Goal: Information Seeking & Learning: Compare options

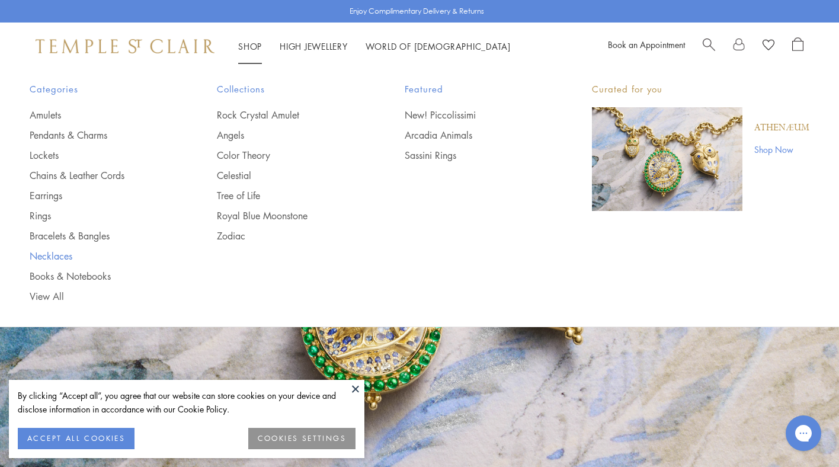
click at [39, 257] on link "Necklaces" at bounding box center [100, 256] width 140 height 13
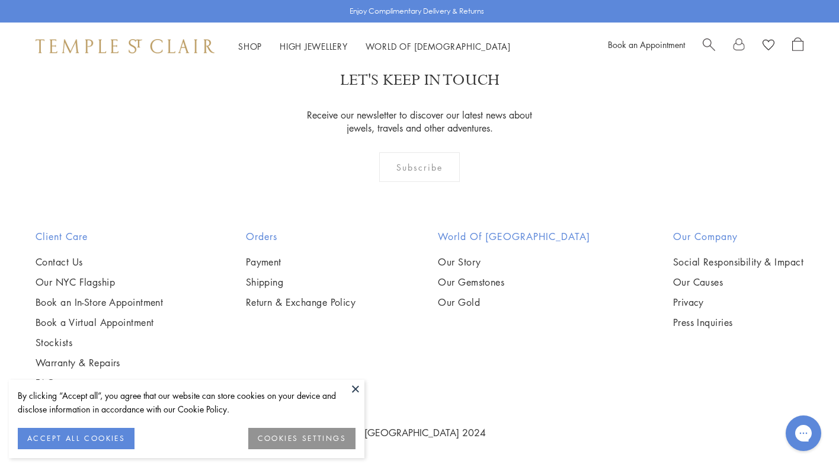
scroll to position [4005, 0]
click at [0, 0] on img at bounding box center [0, 0] width 0 height 0
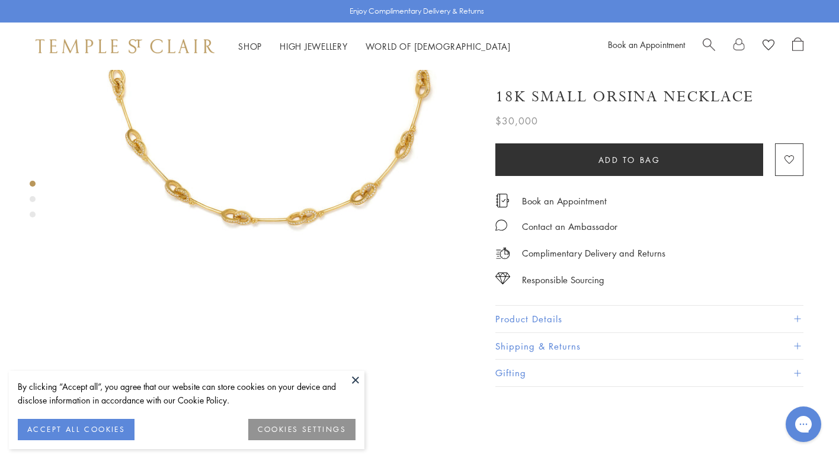
scroll to position [215, 0]
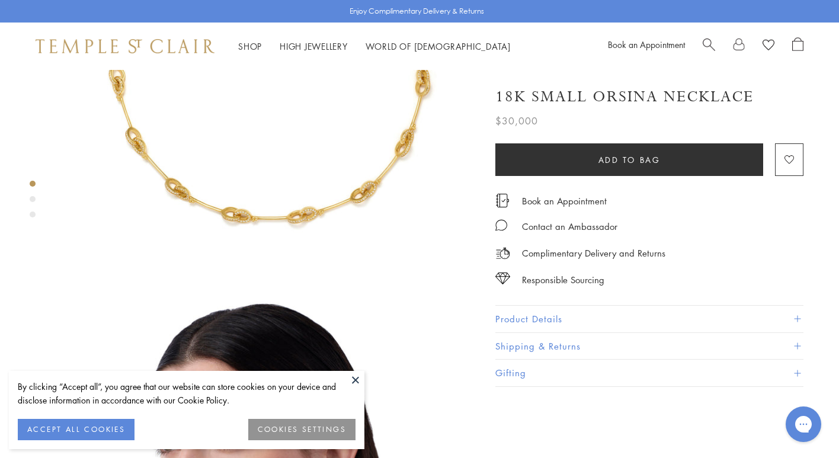
click at [547, 317] on button "Product Details" at bounding box center [650, 319] width 308 height 27
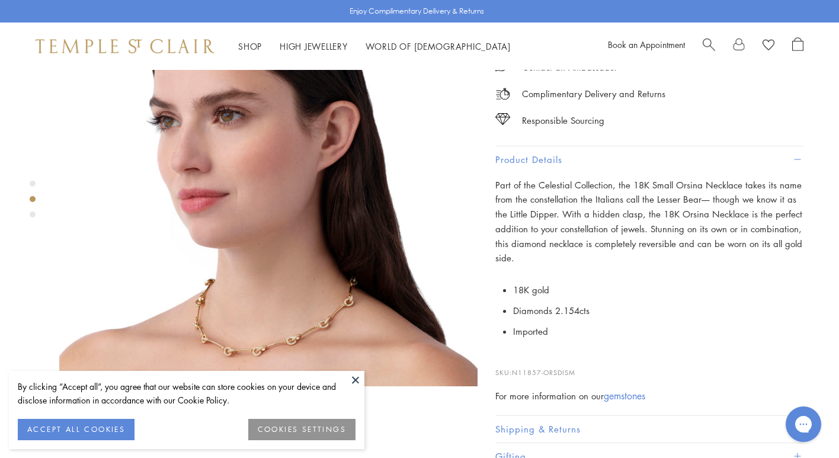
scroll to position [542, 0]
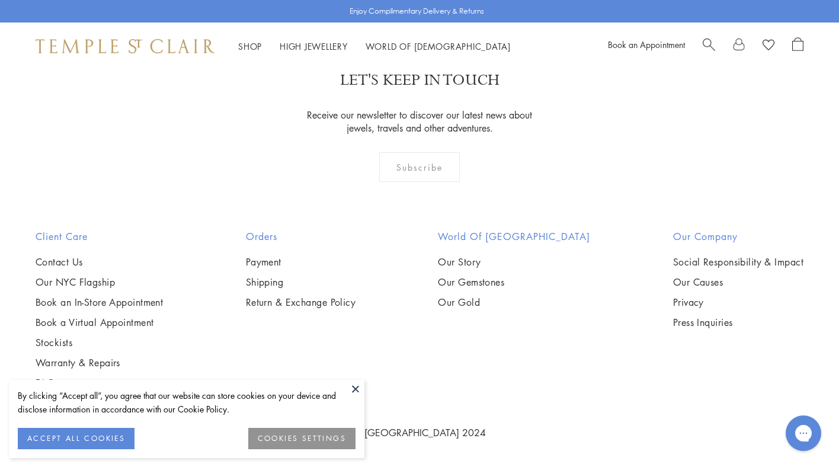
scroll to position [1968, 0]
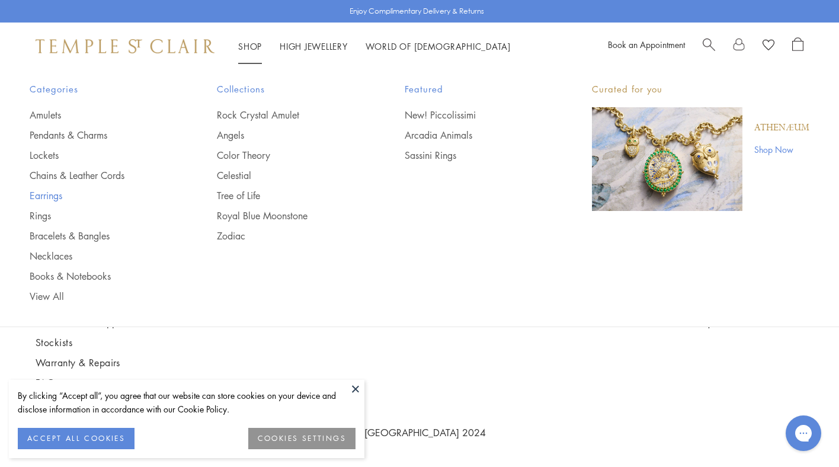
click at [46, 190] on link "Earrings" at bounding box center [100, 195] width 140 height 13
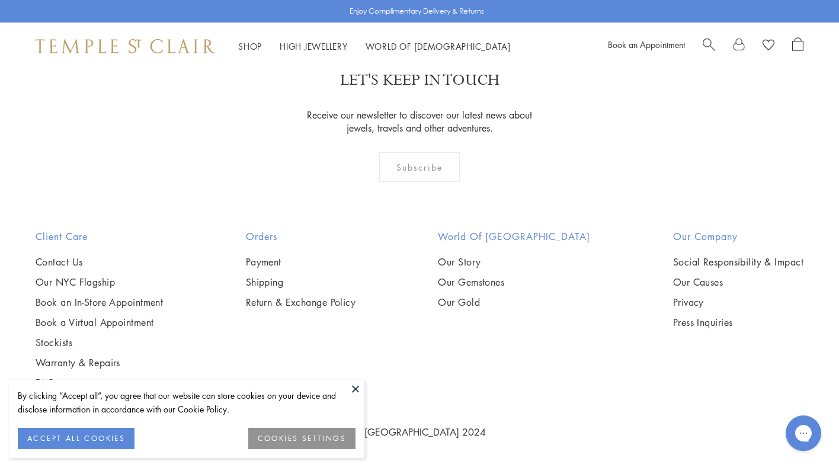
scroll to position [5789, 0]
click at [0, 0] on img at bounding box center [0, 0] width 0 height 0
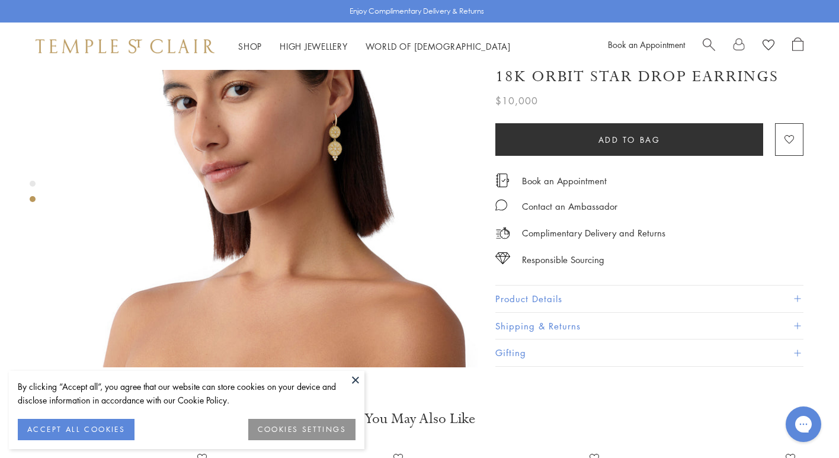
scroll to position [513, 0]
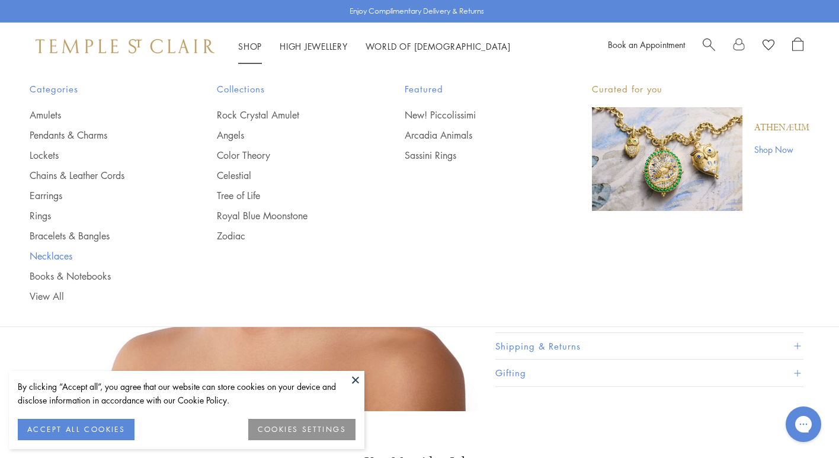
click at [51, 255] on link "Necklaces" at bounding box center [100, 256] width 140 height 13
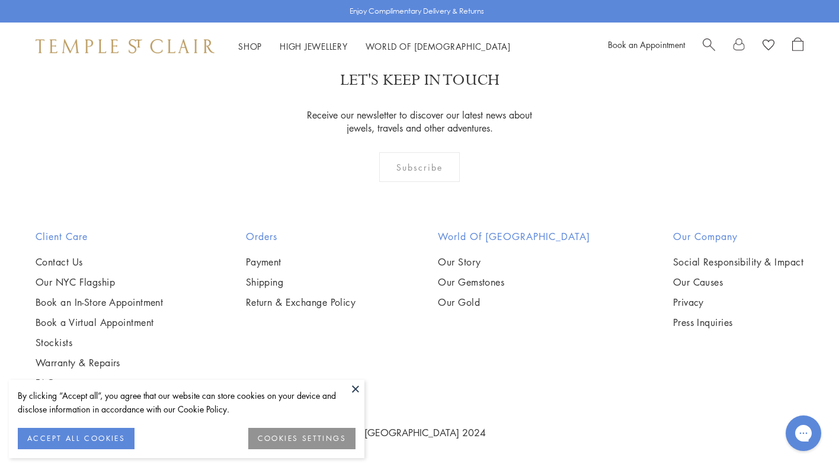
scroll to position [3698, 0]
click at [0, 0] on img at bounding box center [0, 0] width 0 height 0
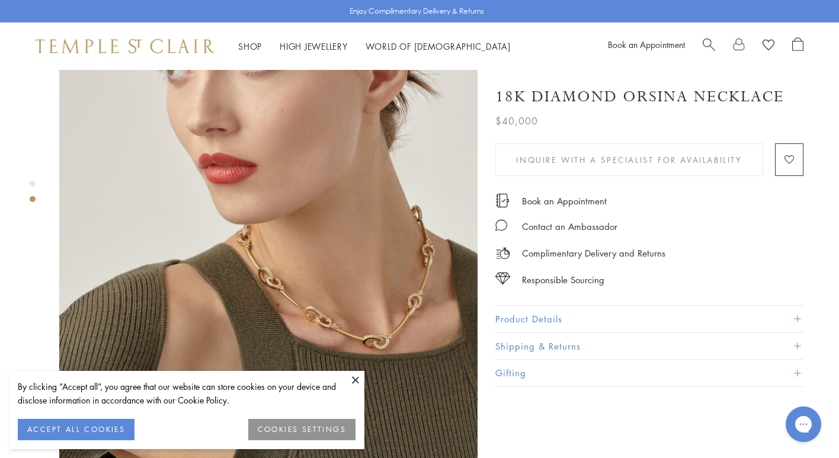
scroll to position [465, 0]
click at [547, 314] on button "Product Details" at bounding box center [650, 319] width 308 height 27
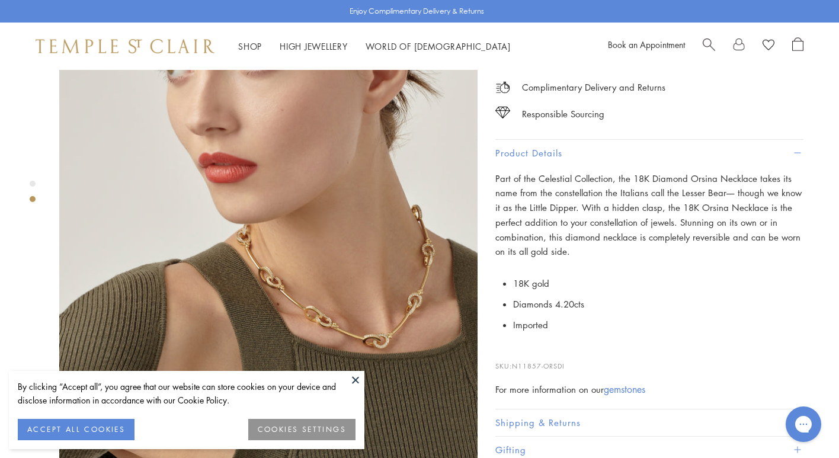
click at [547, 315] on li "Imported" at bounding box center [658, 325] width 290 height 21
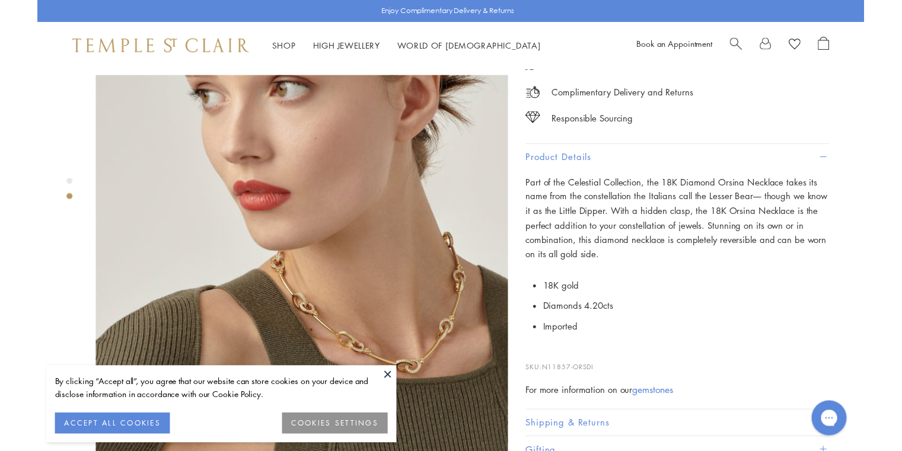
scroll to position [445, 0]
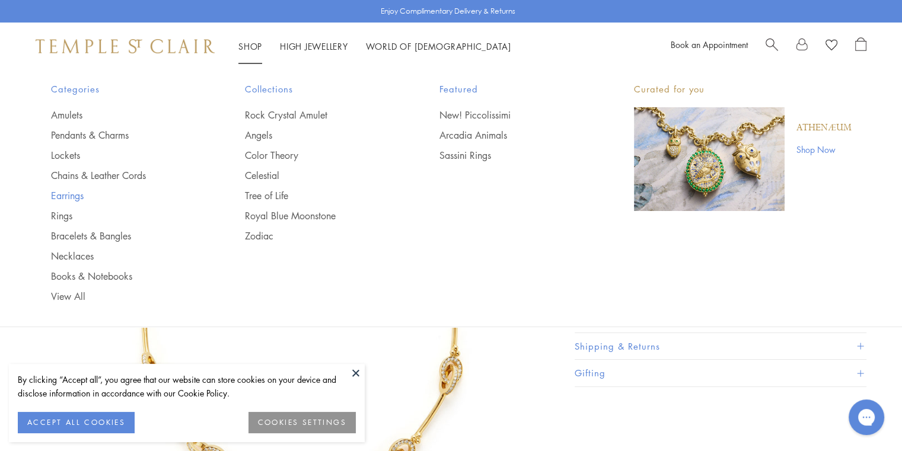
click at [71, 192] on link "Earrings" at bounding box center [124, 195] width 147 height 13
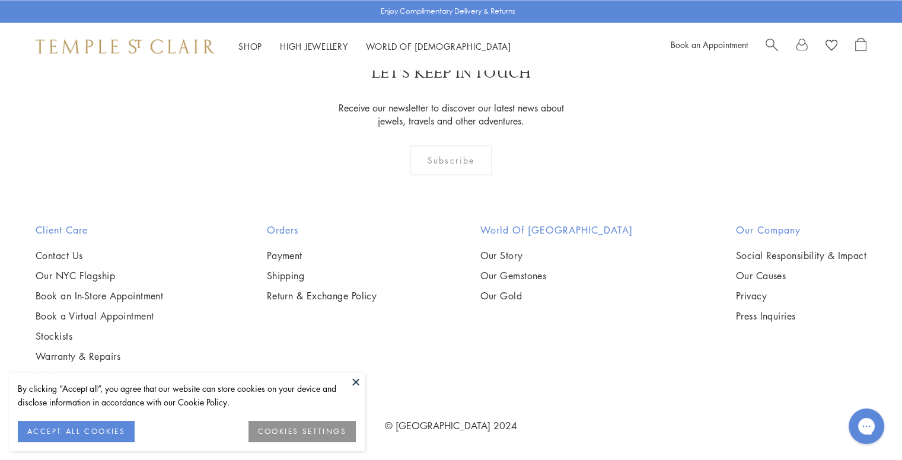
scroll to position [6293, 0]
click at [0, 0] on img at bounding box center [0, 0] width 0 height 0
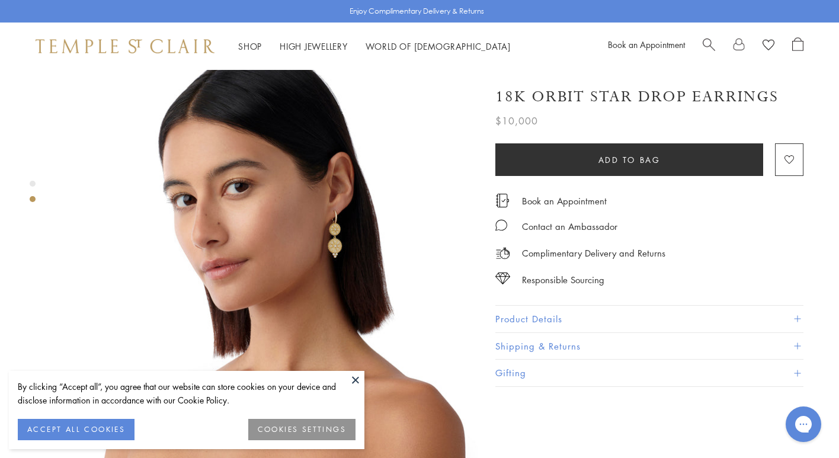
scroll to position [460, 0]
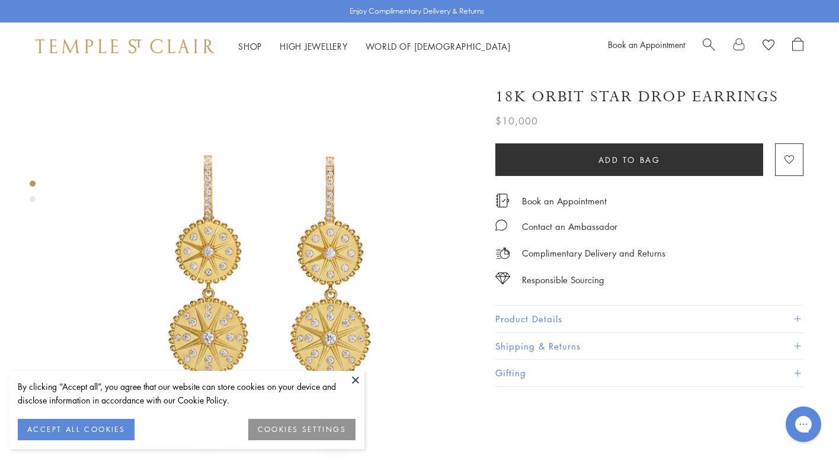
click at [356, 375] on button at bounding box center [356, 380] width 18 height 18
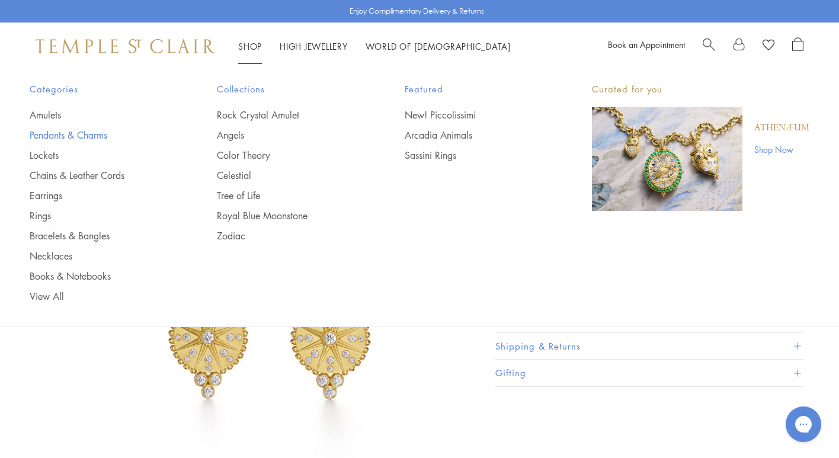
click at [44, 136] on link "Pendants & Charms" at bounding box center [100, 135] width 140 height 13
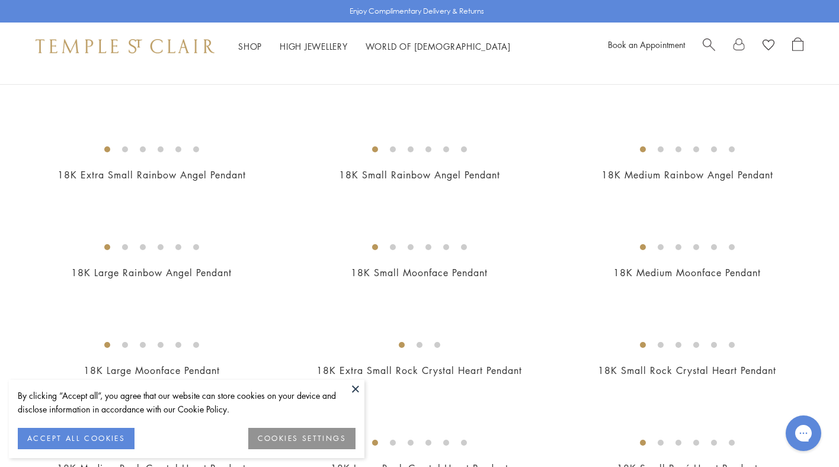
scroll to position [766, 0]
click at [0, 0] on img at bounding box center [0, 0] width 0 height 0
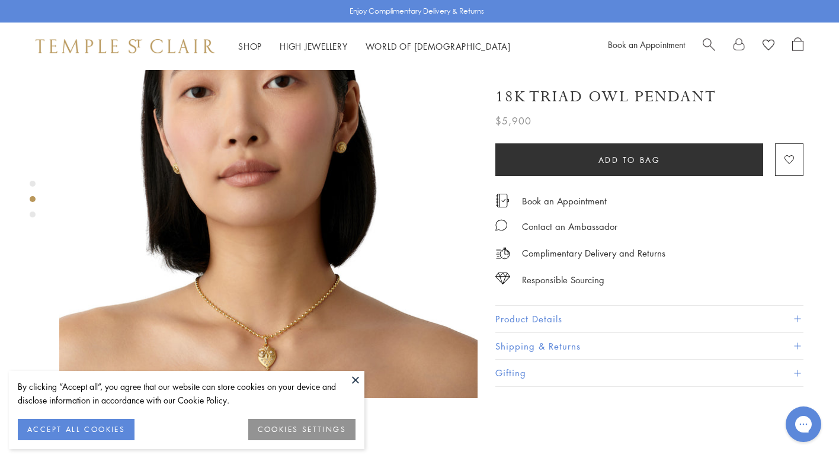
scroll to position [528, 0]
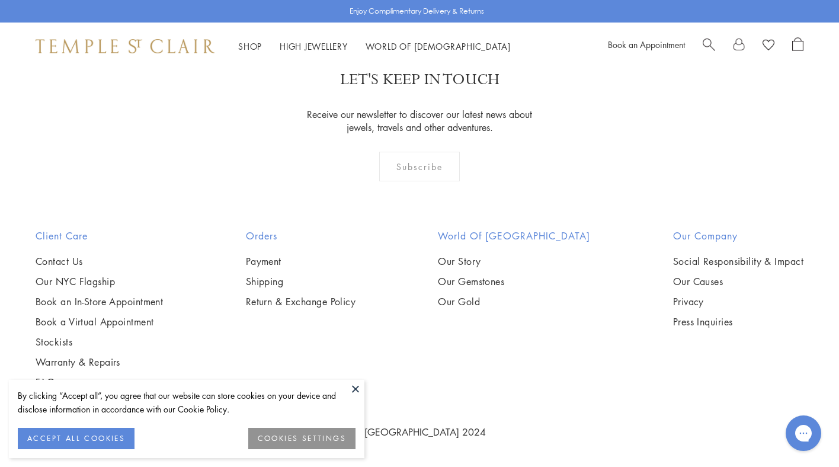
scroll to position [4635, 0]
click at [353, 384] on button at bounding box center [356, 389] width 18 height 18
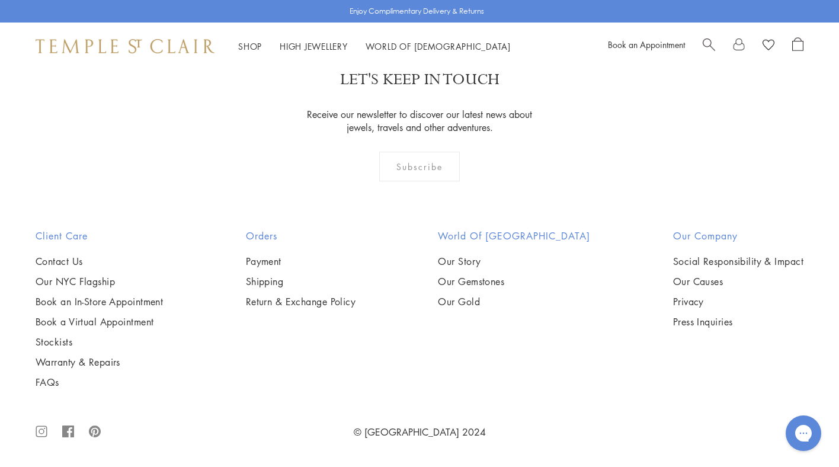
scroll to position [5561, 0]
click at [0, 0] on img at bounding box center [0, 0] width 0 height 0
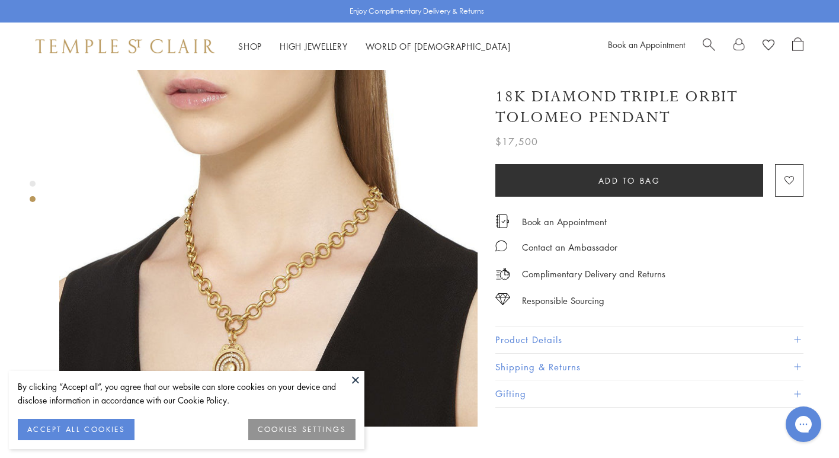
scroll to position [497, 0]
click at [356, 381] on button at bounding box center [356, 380] width 18 height 18
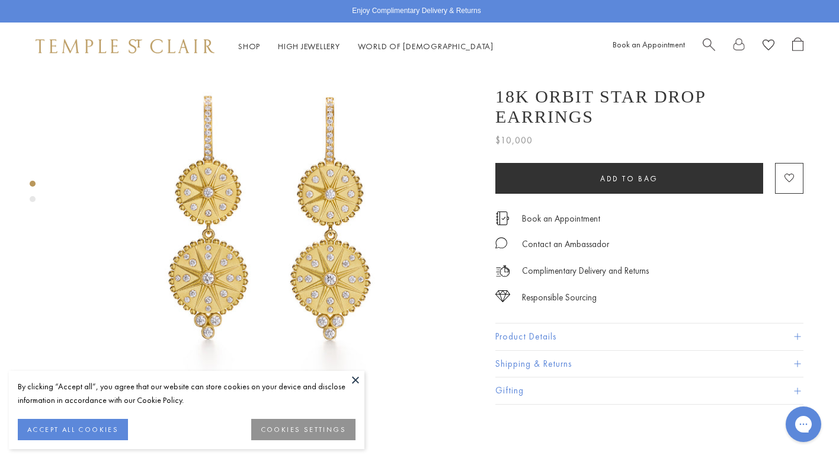
scroll to position [60, 0]
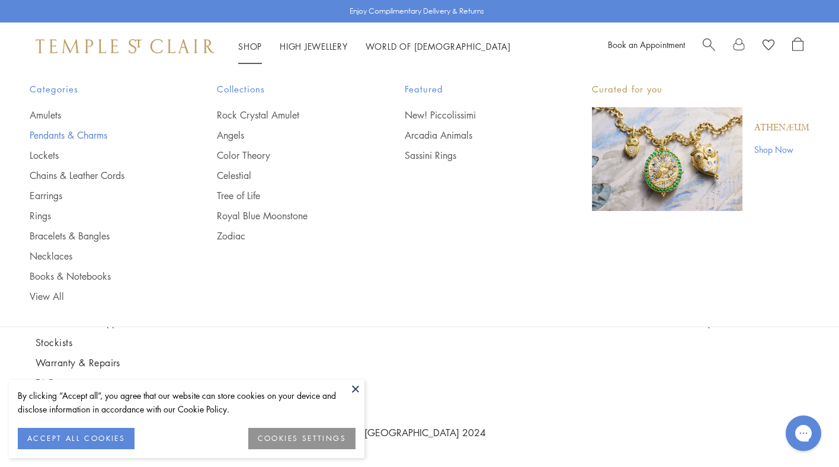
click at [55, 138] on link "Pendants & Charms" at bounding box center [100, 135] width 140 height 13
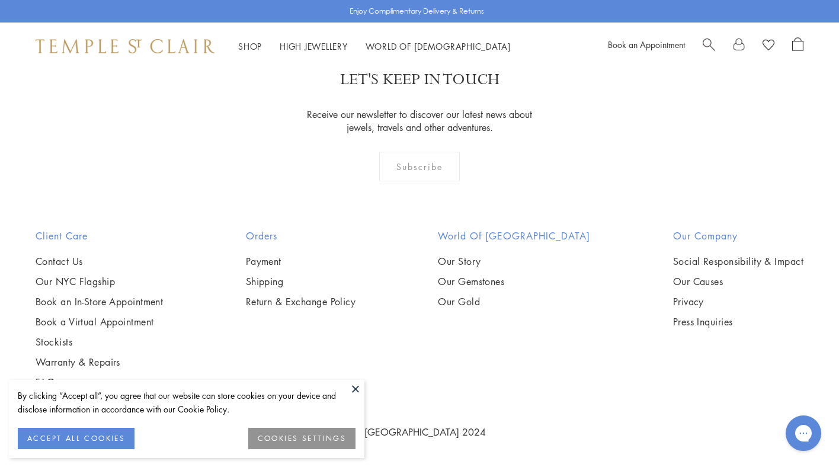
scroll to position [6535, 0]
click at [0, 0] on img at bounding box center [0, 0] width 0 height 0
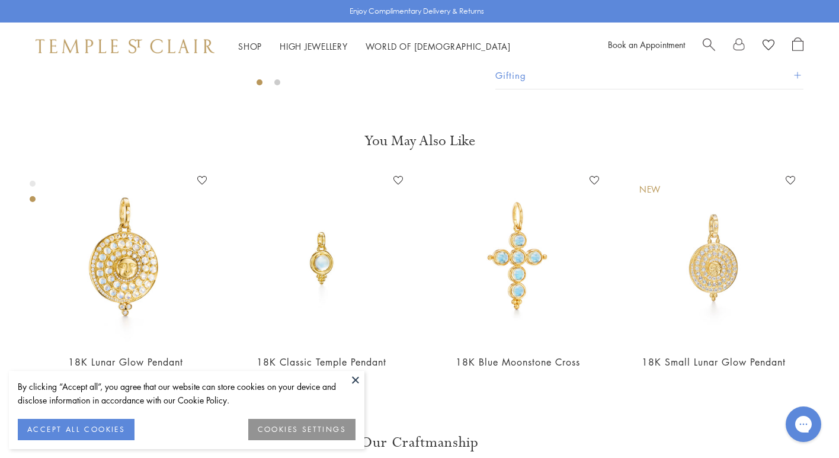
scroll to position [393, 0]
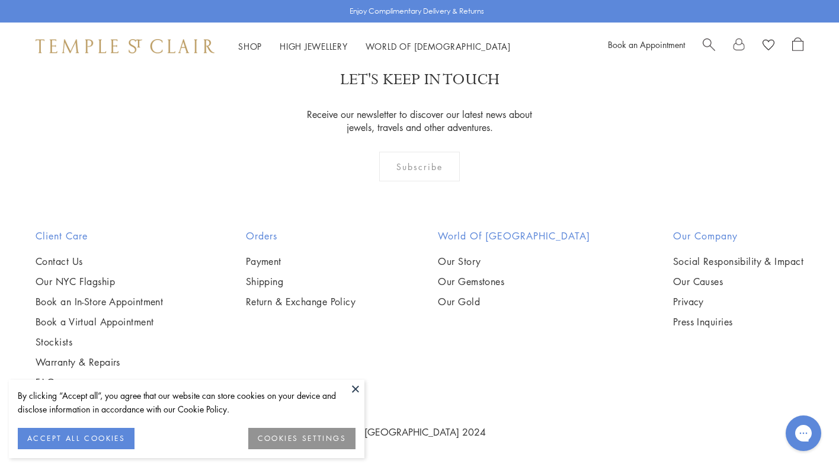
scroll to position [7026, 0]
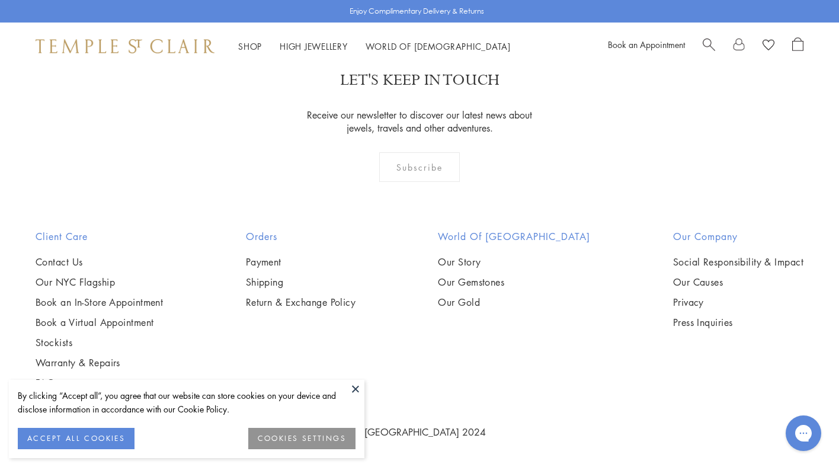
click at [0, 0] on img at bounding box center [0, 0] width 0 height 0
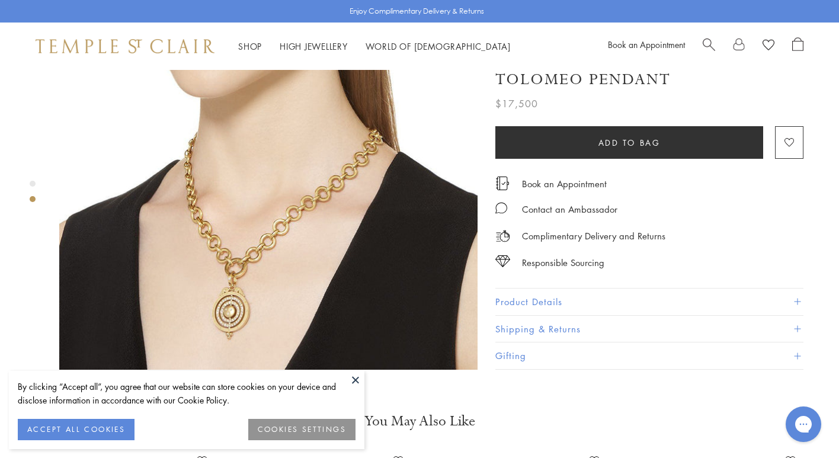
scroll to position [555, 0]
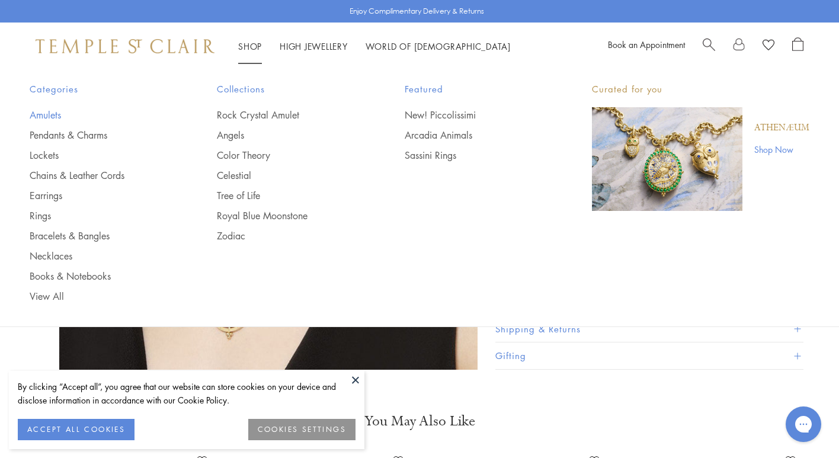
click at [47, 113] on link "Amulets" at bounding box center [100, 114] width 140 height 13
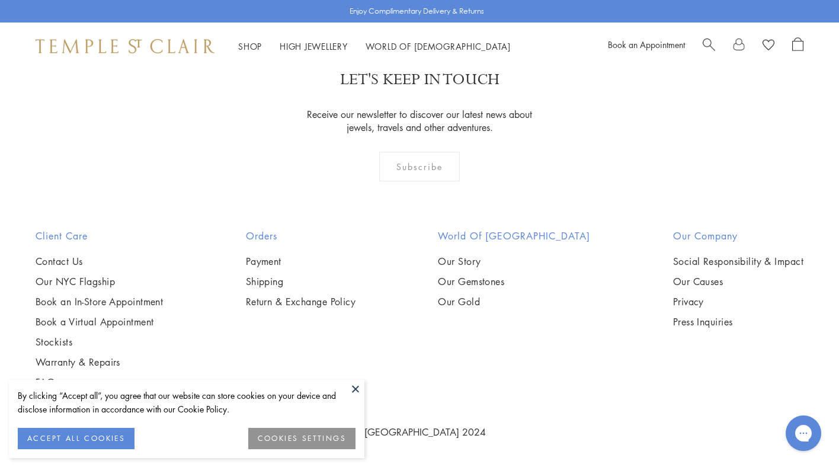
scroll to position [3011, 0]
click at [352, 388] on button at bounding box center [356, 389] width 18 height 18
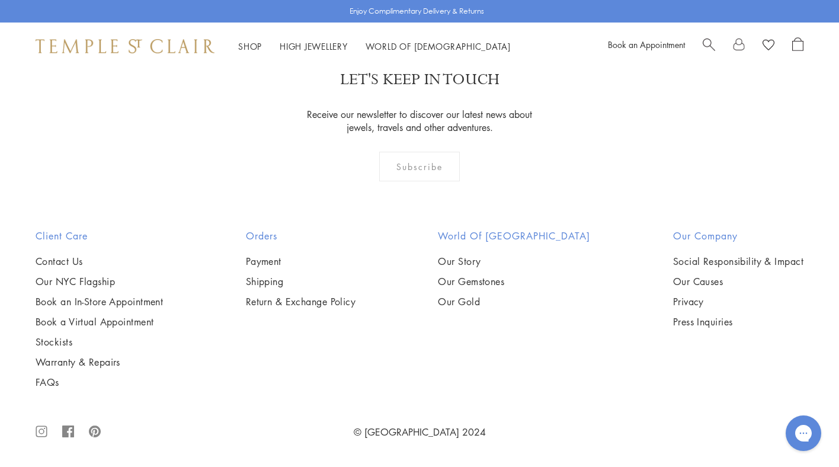
click at [0, 0] on img at bounding box center [0, 0] width 0 height 0
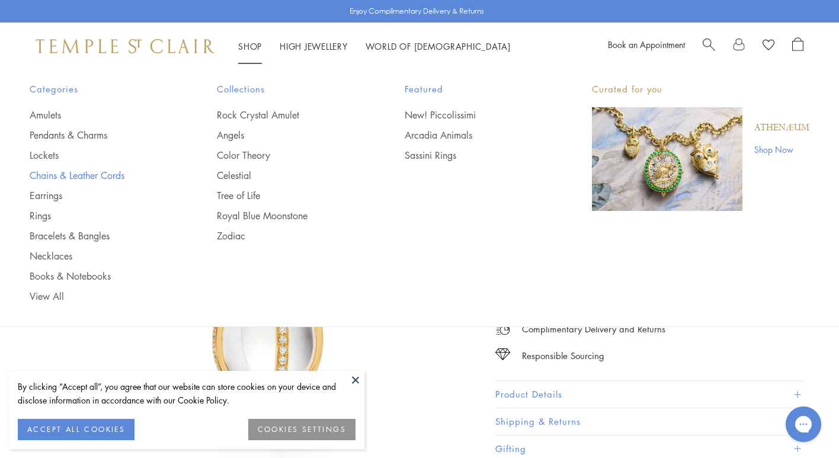
click at [74, 173] on link "Chains & Leather Cords" at bounding box center [100, 175] width 140 height 13
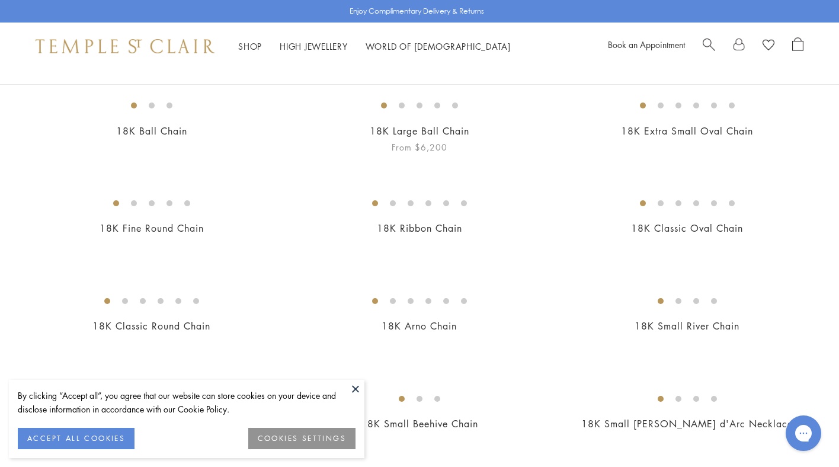
scroll to position [126, 0]
click at [353, 388] on button at bounding box center [356, 389] width 18 height 18
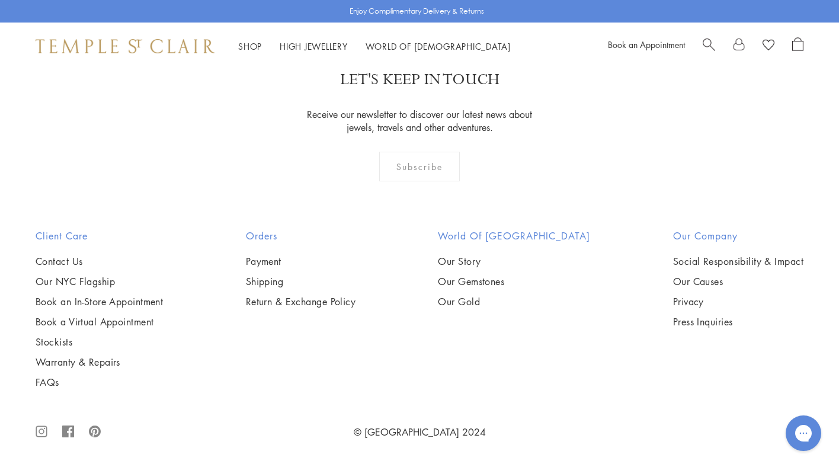
scroll to position [1107, 0]
click at [0, 0] on img at bounding box center [0, 0] width 0 height 0
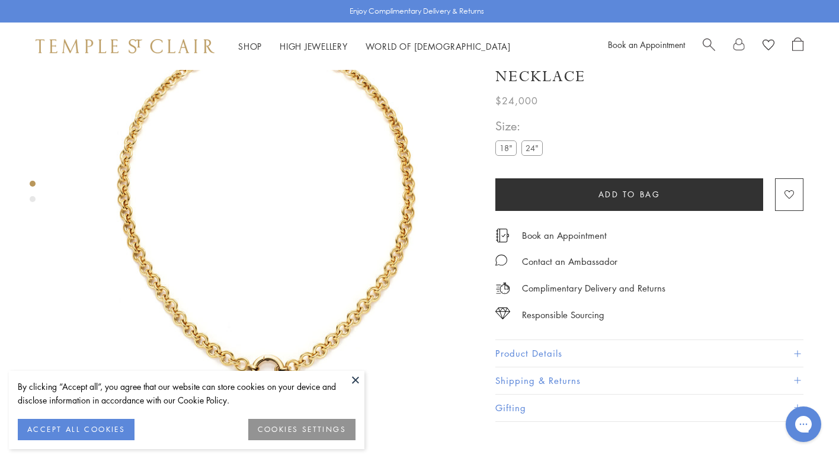
scroll to position [70, 0]
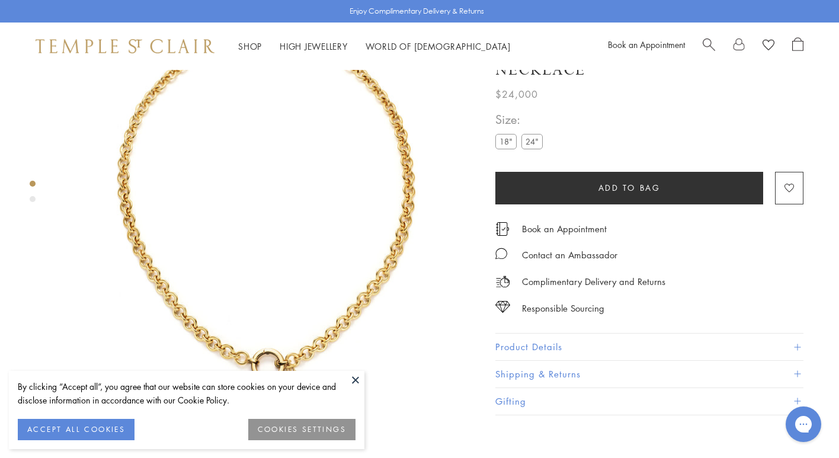
click at [355, 377] on button at bounding box center [356, 380] width 18 height 18
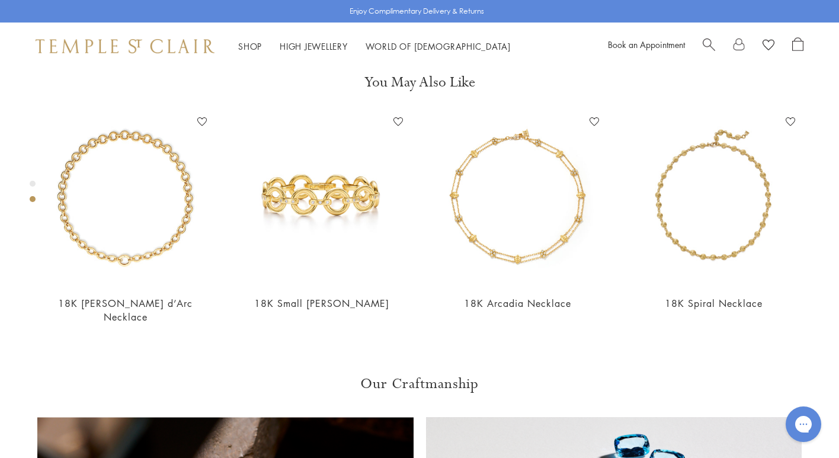
scroll to position [455, 0]
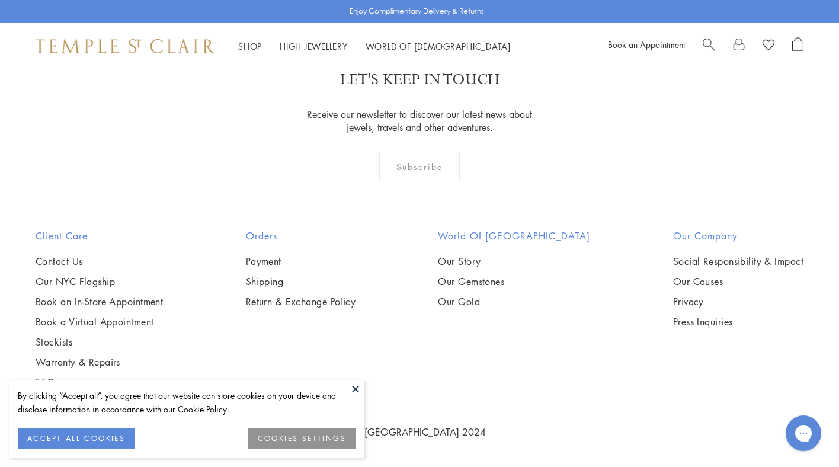
scroll to position [1437, 0]
click at [0, 0] on img at bounding box center [0, 0] width 0 height 0
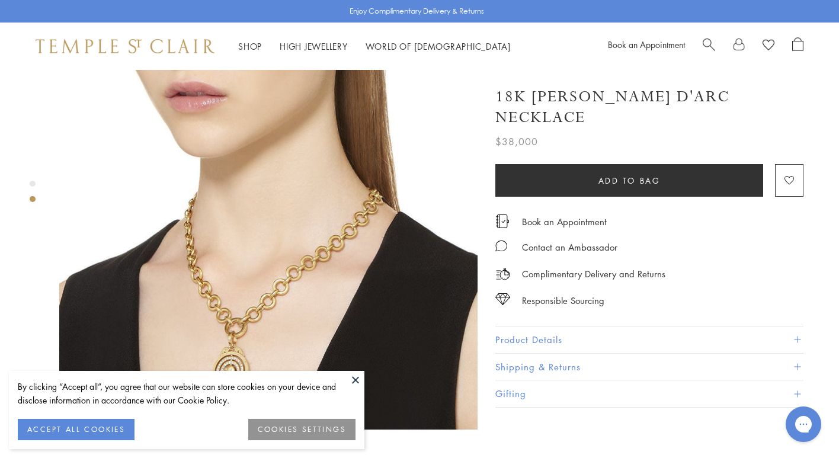
scroll to position [496, 0]
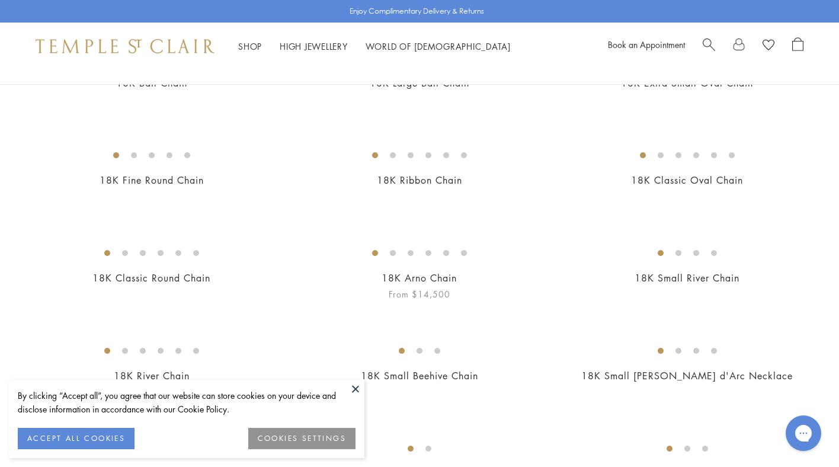
scroll to position [173, 0]
click at [0, 0] on img at bounding box center [0, 0] width 0 height 0
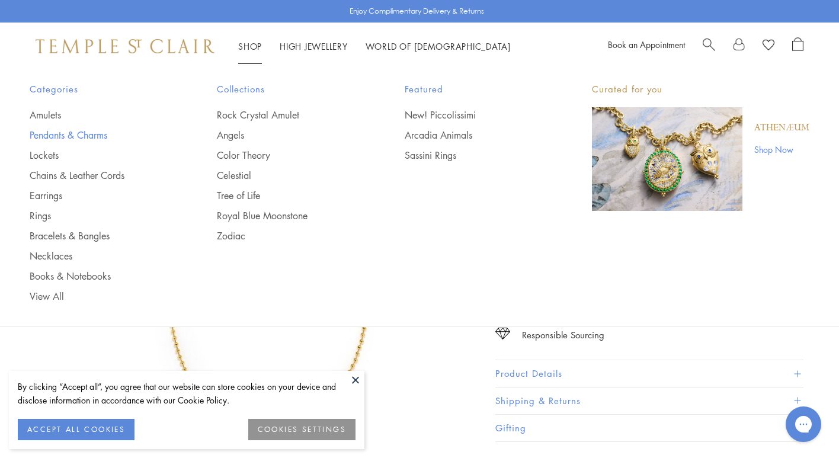
click at [36, 134] on link "Pendants & Charms" at bounding box center [100, 135] width 140 height 13
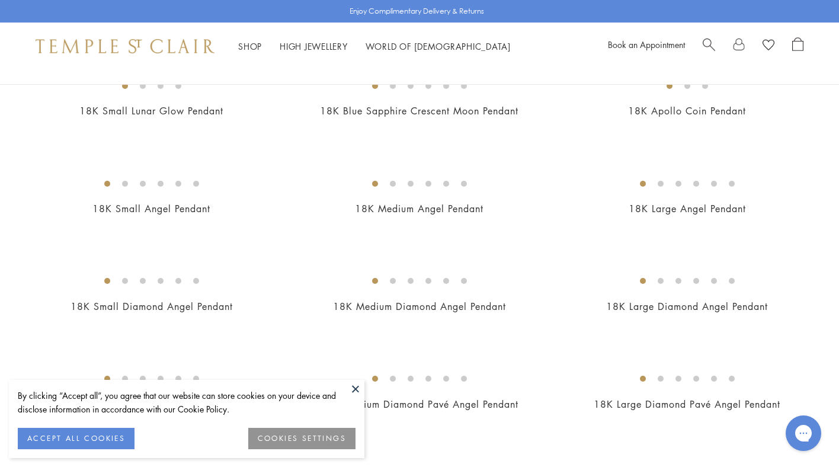
scroll to position [439, 0]
click at [0, 0] on img at bounding box center [0, 0] width 0 height 0
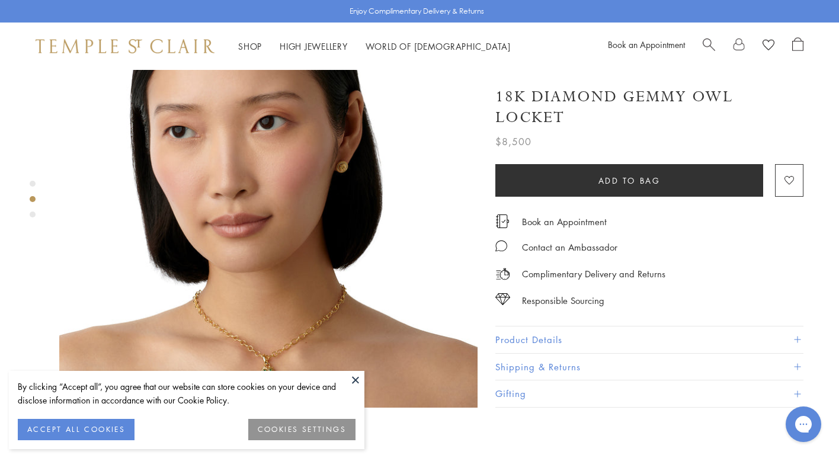
scroll to position [525, 0]
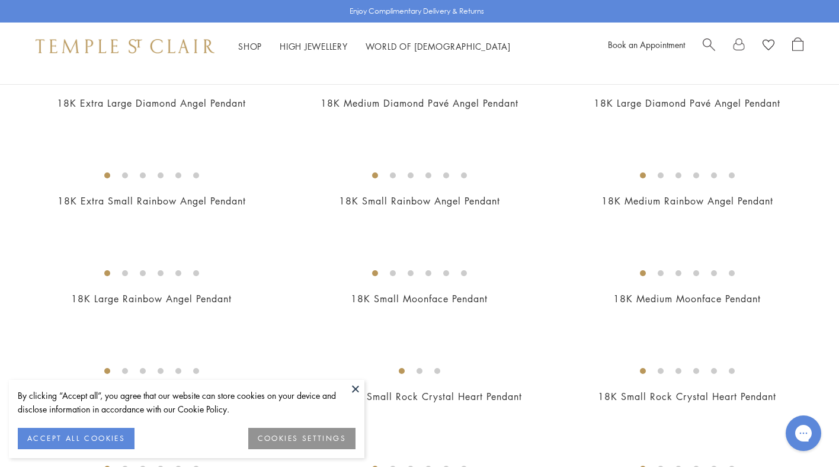
scroll to position [740, 0]
click at [0, 0] on img at bounding box center [0, 0] width 0 height 0
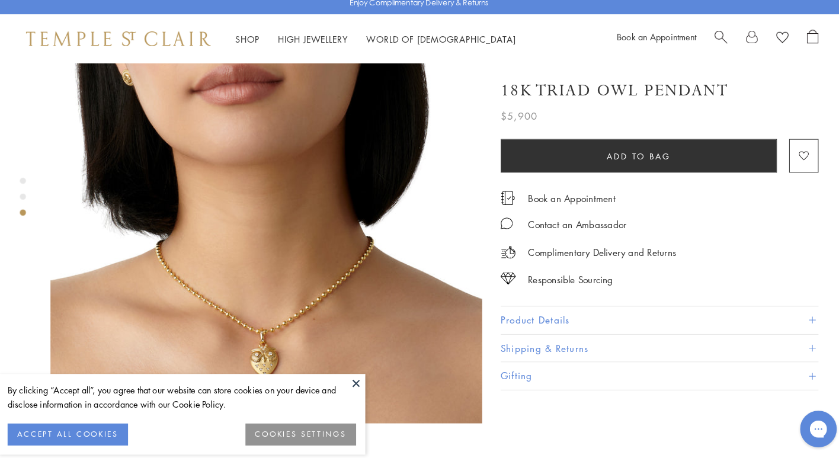
scroll to position [942, 0]
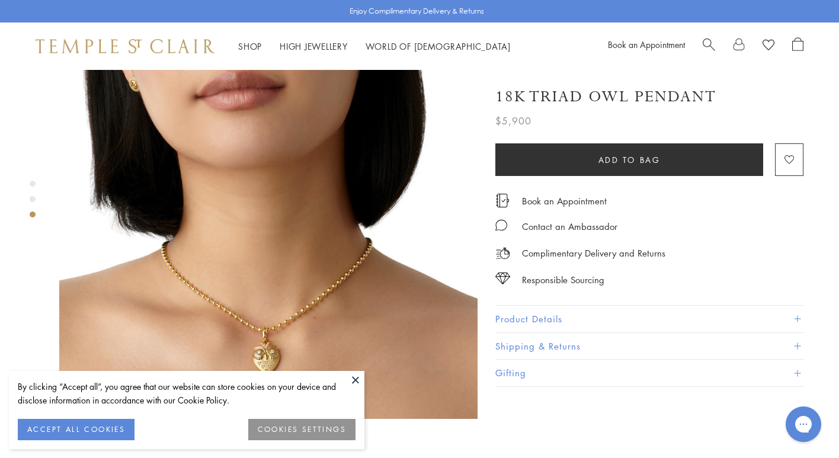
click at [334, 282] on img at bounding box center [268, 210] width 419 height 419
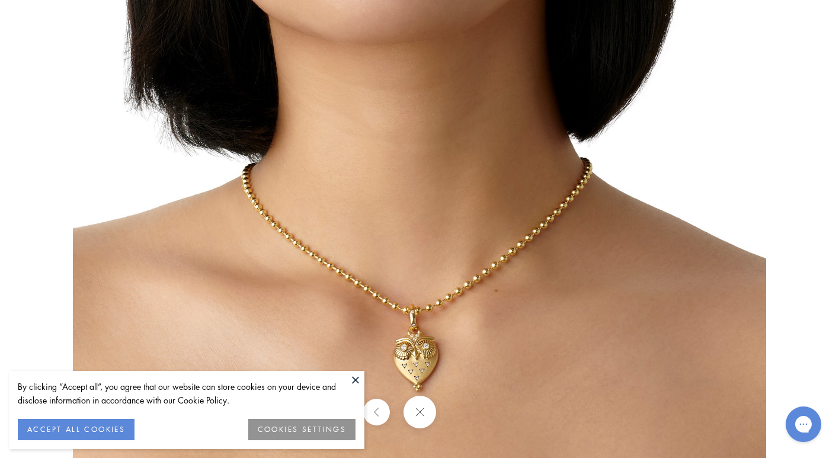
click at [354, 379] on button at bounding box center [356, 380] width 18 height 18
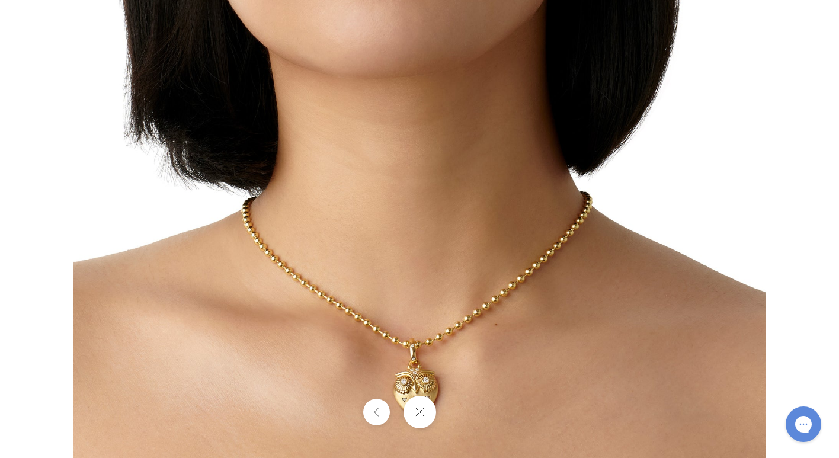
click at [424, 402] on button at bounding box center [419, 412] width 33 height 33
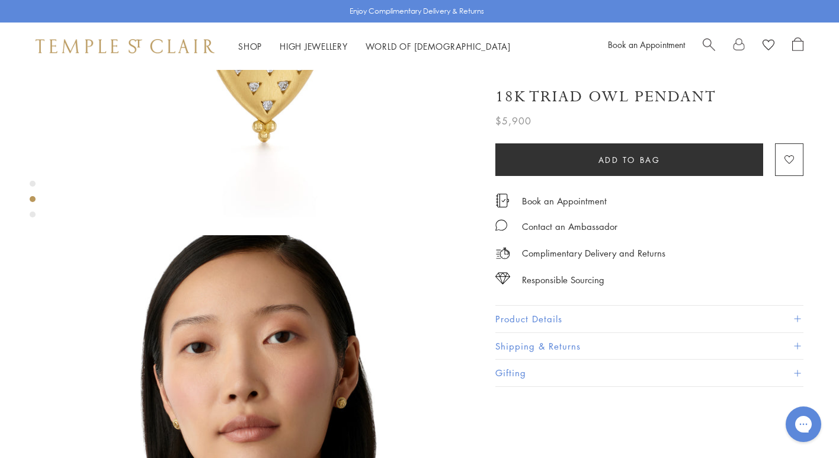
scroll to position [0, 0]
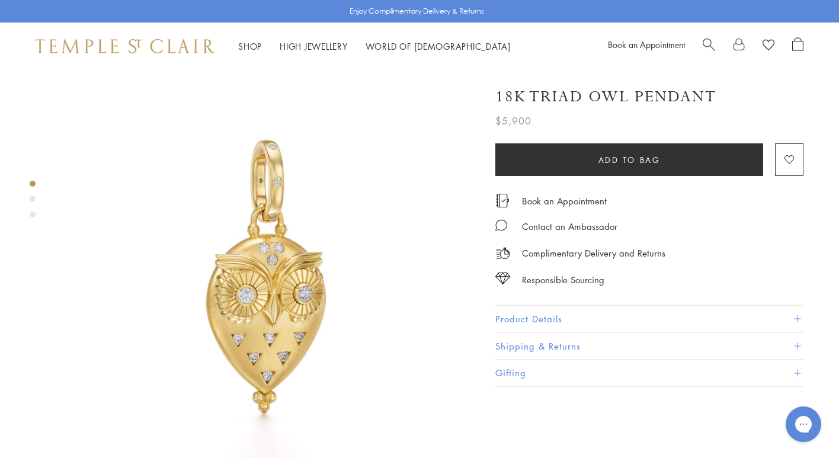
click at [550, 315] on button "Product Details" at bounding box center [650, 319] width 308 height 27
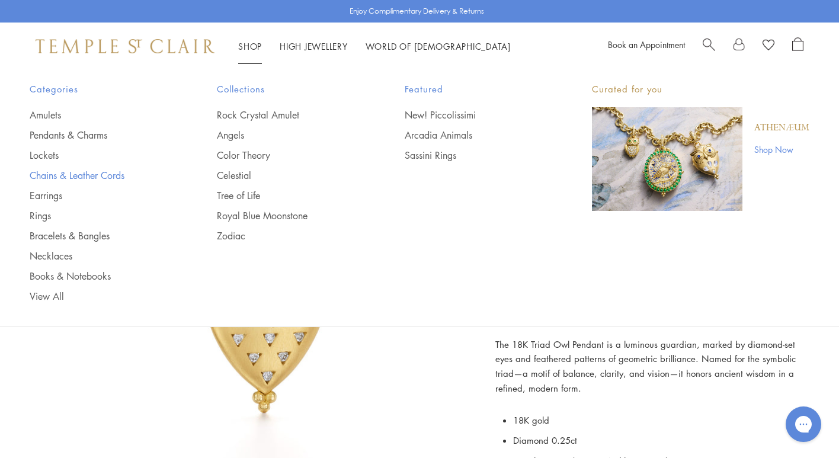
click at [47, 175] on link "Chains & Leather Cords" at bounding box center [100, 175] width 140 height 13
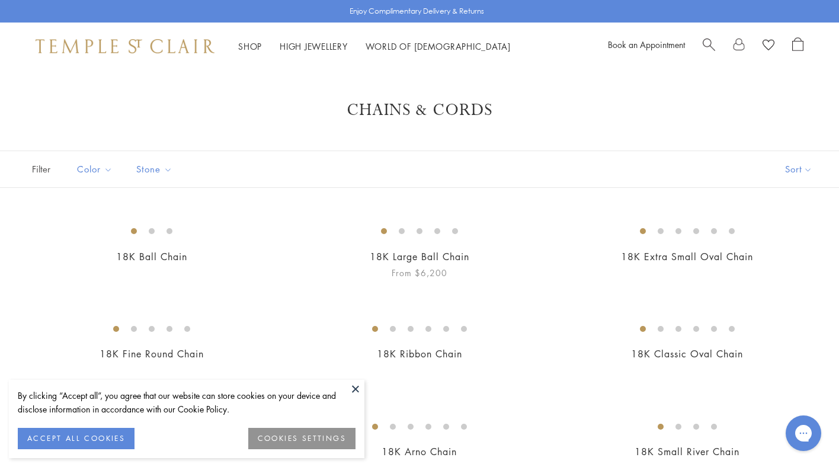
click at [0, 0] on img at bounding box center [0, 0] width 0 height 0
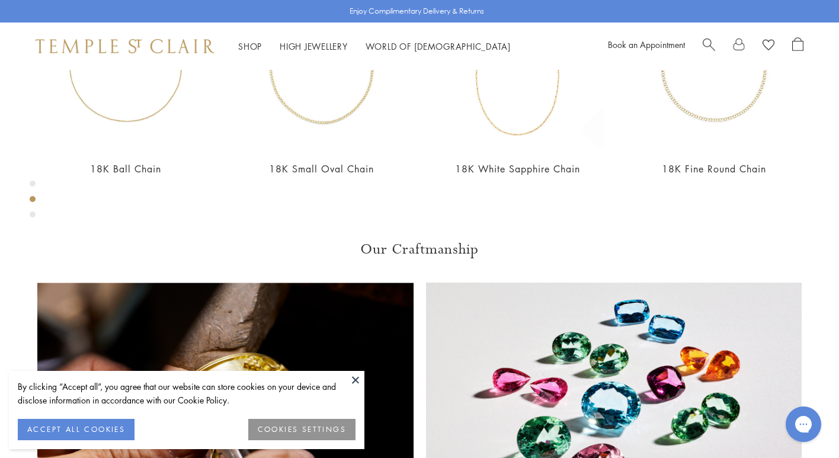
scroll to position [590, 0]
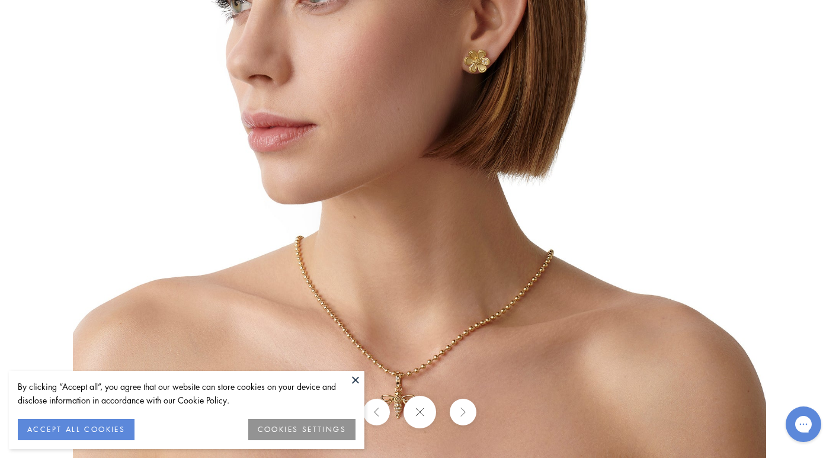
click at [493, 252] on img at bounding box center [420, 112] width 694 height 694
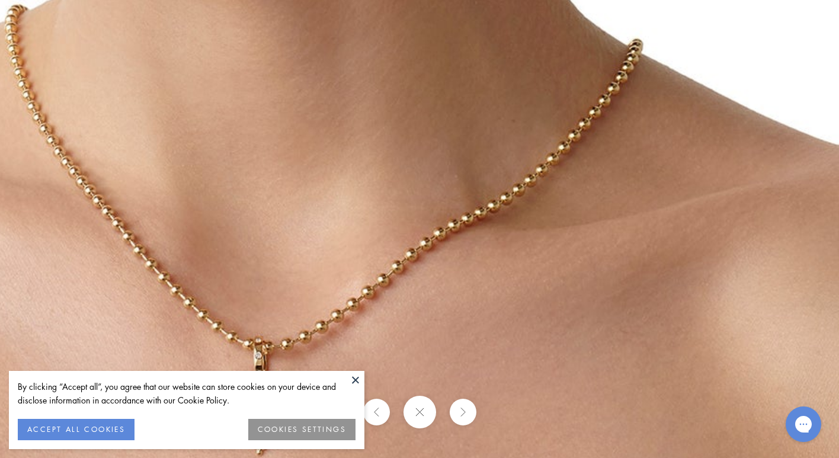
click at [356, 380] on button at bounding box center [356, 380] width 18 height 18
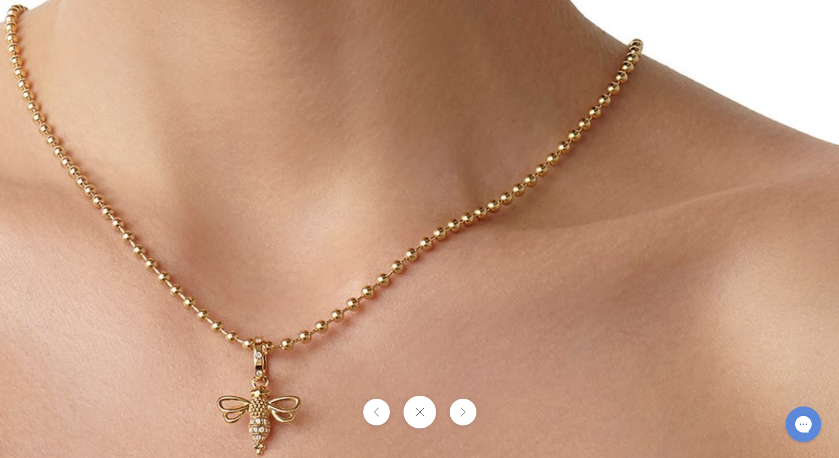
click at [422, 417] on button at bounding box center [419, 412] width 33 height 33
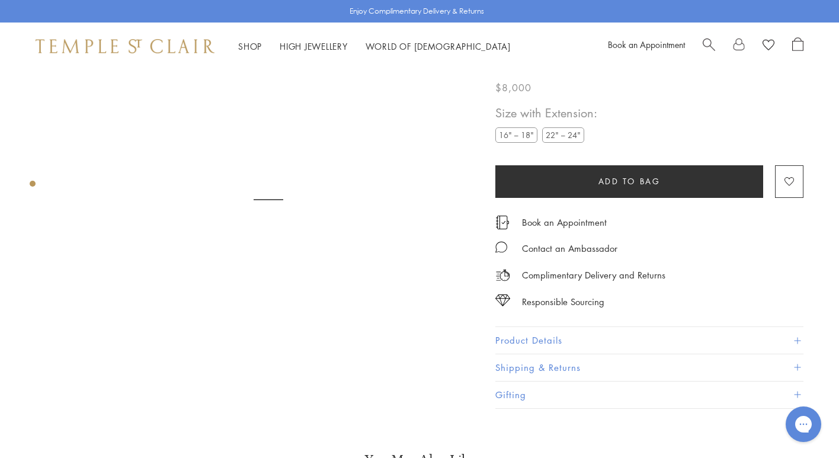
scroll to position [70, 0]
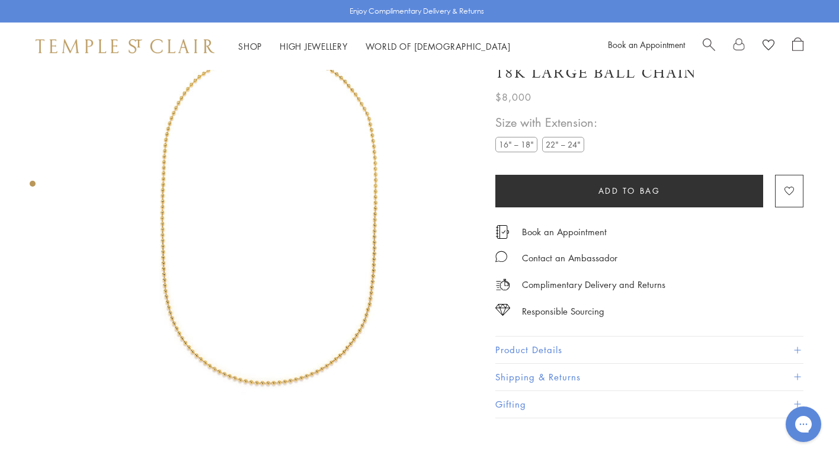
click at [526, 146] on label "16" – 18"" at bounding box center [517, 145] width 42 height 15
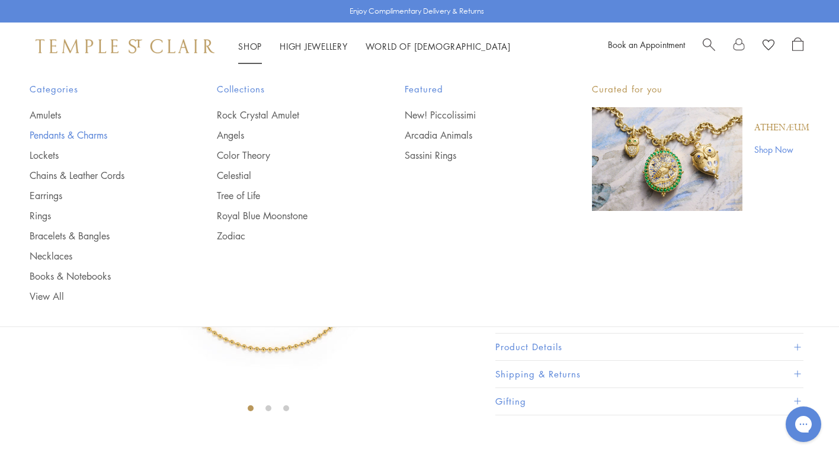
click at [66, 137] on link "Pendants & Charms" at bounding box center [100, 135] width 140 height 13
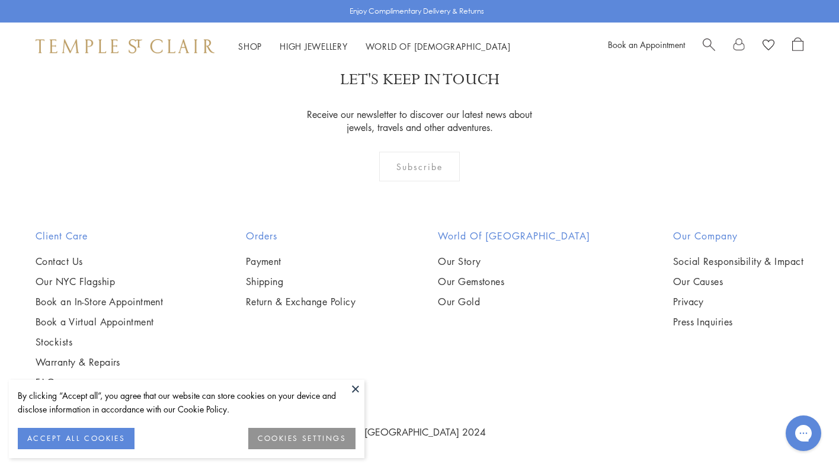
scroll to position [5650, 0]
click at [0, 0] on img at bounding box center [0, 0] width 0 height 0
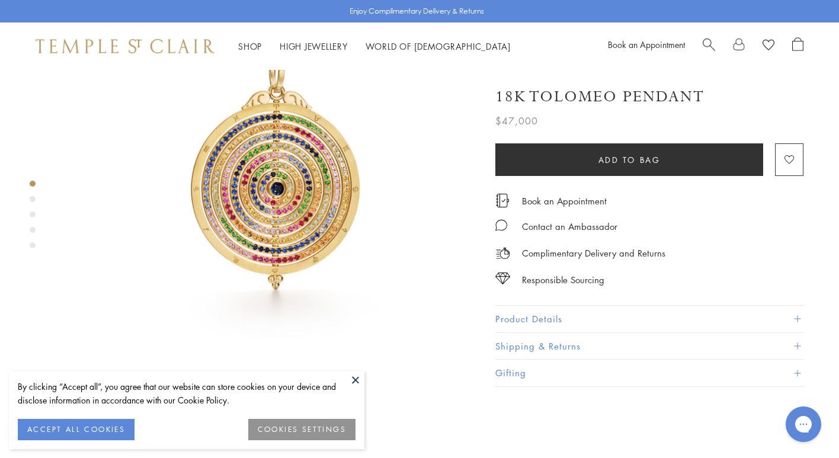
scroll to position [104, 0]
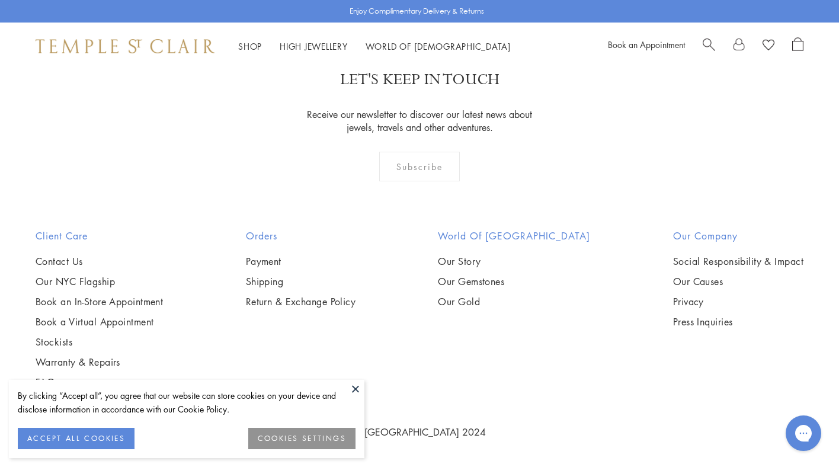
scroll to position [7091, 0]
click at [0, 0] on img at bounding box center [0, 0] width 0 height 0
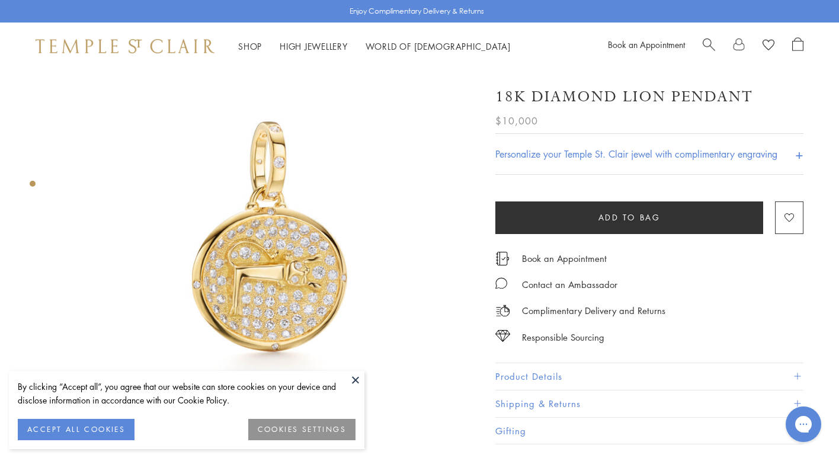
scroll to position [28, 0]
click at [357, 375] on button at bounding box center [356, 380] width 18 height 18
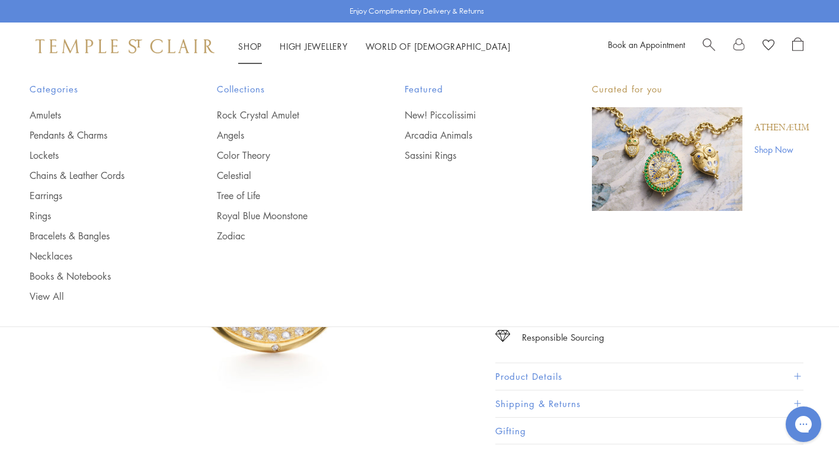
click at [669, 165] on img "Main navigation" at bounding box center [667, 159] width 151 height 104
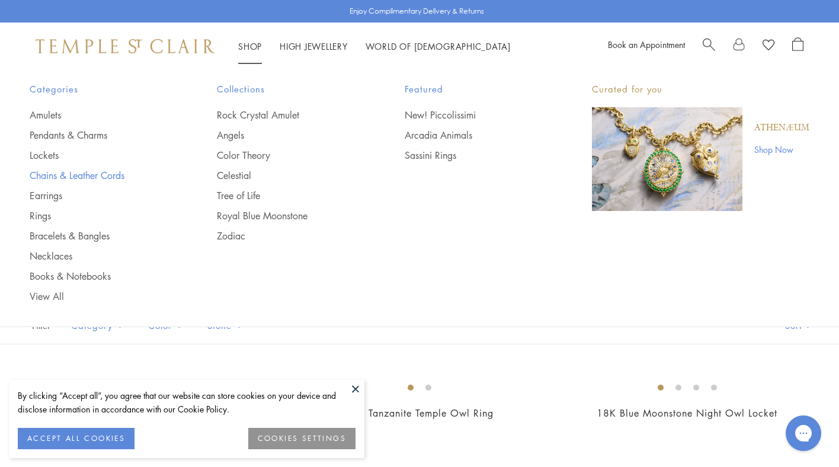
click at [48, 175] on link "Chains & Leather Cords" at bounding box center [100, 175] width 140 height 13
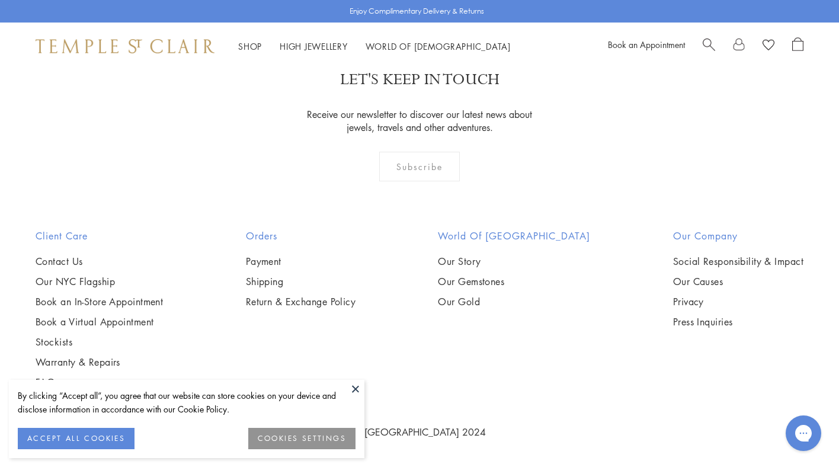
scroll to position [1107, 0]
click at [0, 0] on img at bounding box center [0, 0] width 0 height 0
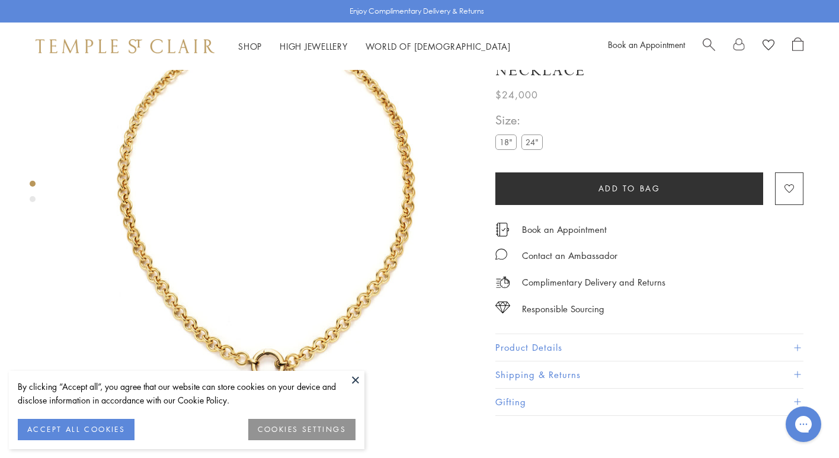
scroll to position [70, 0]
click at [359, 378] on button at bounding box center [356, 380] width 18 height 18
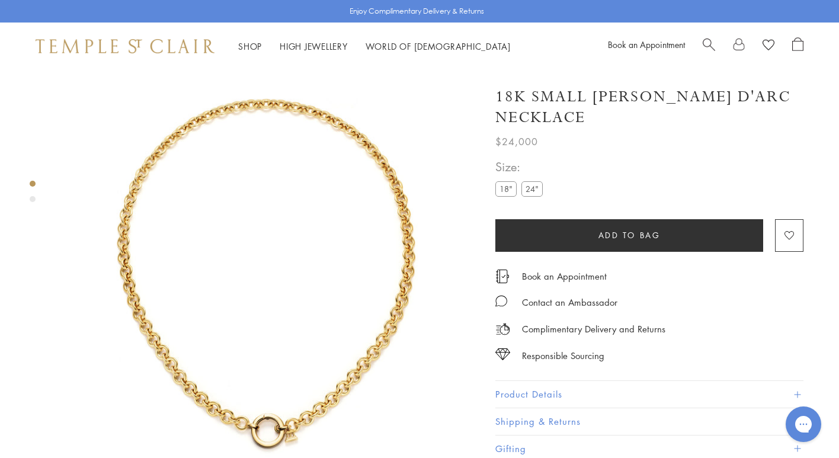
scroll to position [6, 0]
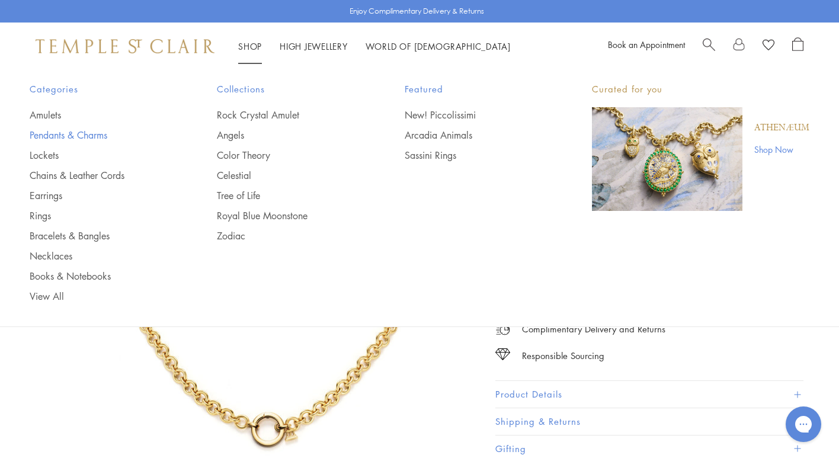
click at [43, 136] on link "Pendants & Charms" at bounding box center [100, 135] width 140 height 13
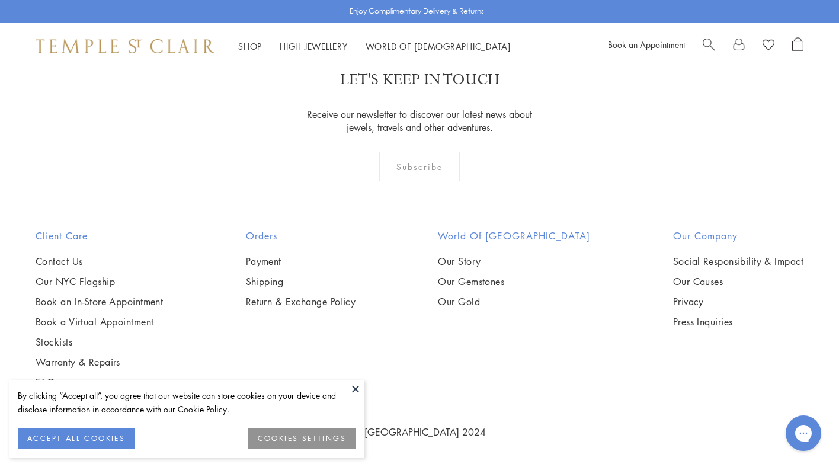
scroll to position [5591, 0]
click at [359, 390] on button at bounding box center [356, 389] width 18 height 18
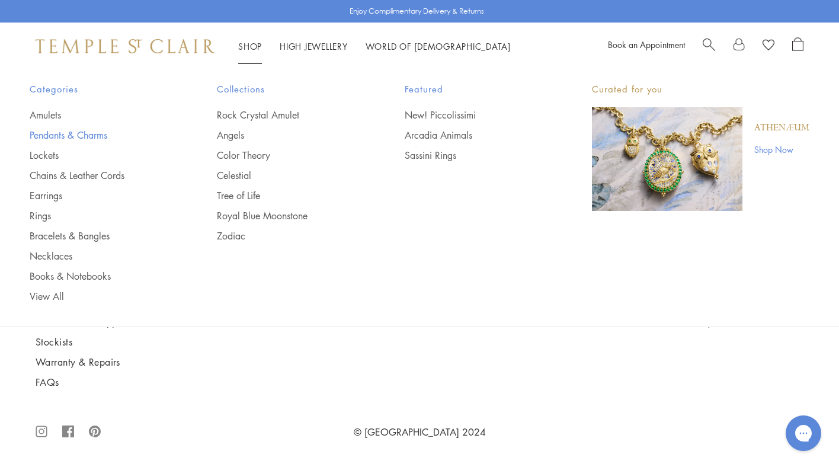
click at [55, 135] on link "Pendants & Charms" at bounding box center [100, 135] width 140 height 13
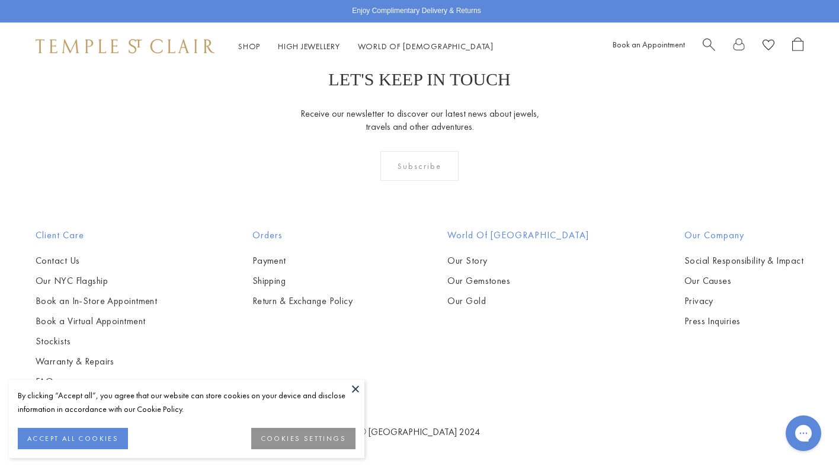
scroll to position [5589, 0]
click at [0, 0] on img at bounding box center [0, 0] width 0 height 0
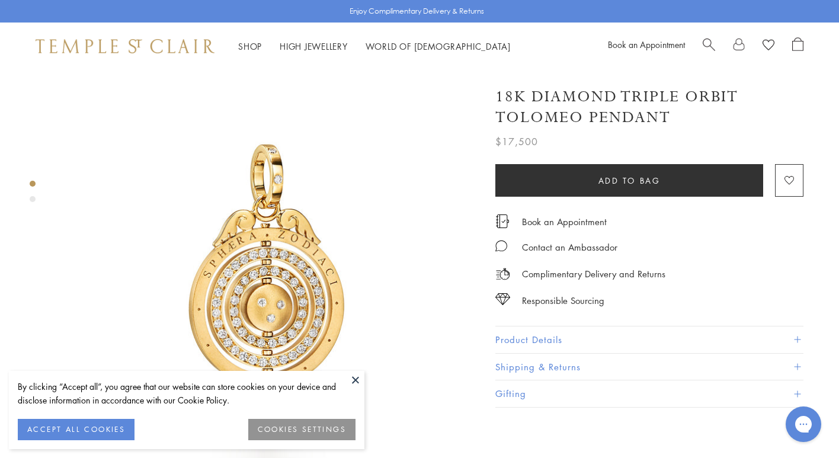
click at [519, 330] on button "Product Details" at bounding box center [650, 340] width 308 height 27
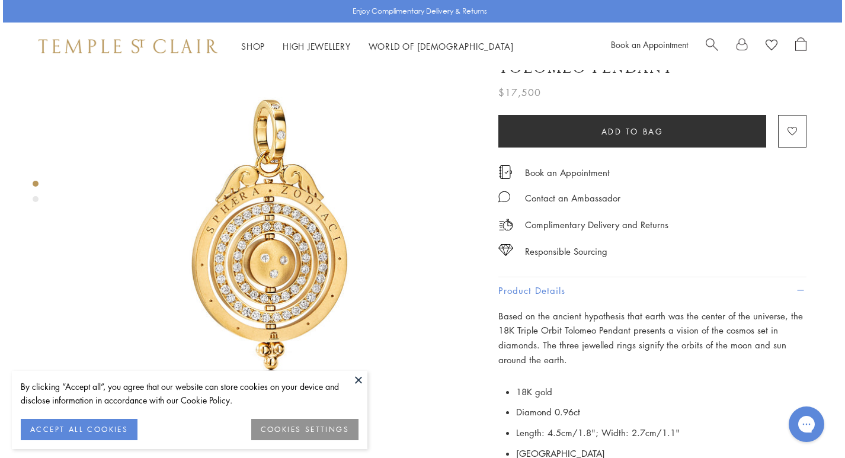
scroll to position [45, 0]
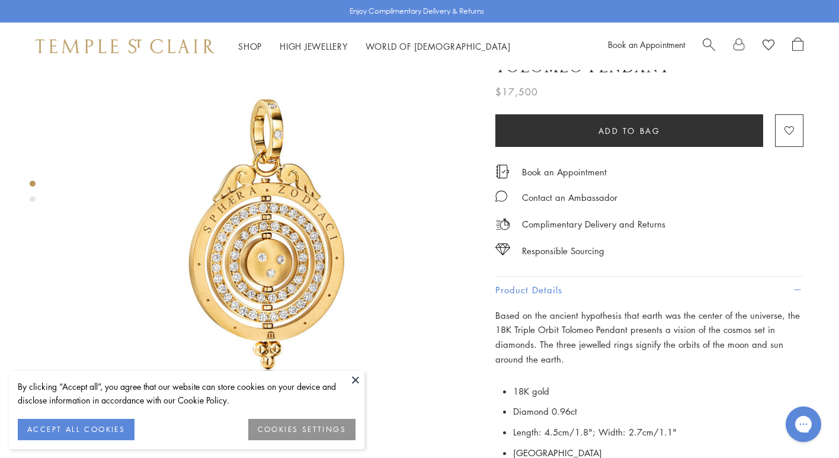
click at [350, 370] on img at bounding box center [268, 234] width 419 height 419
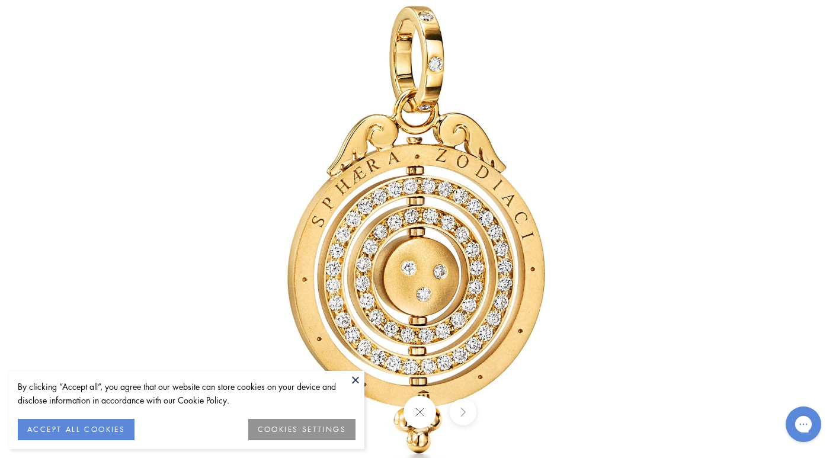
click at [714, 326] on img at bounding box center [420, 230] width 694 height 694
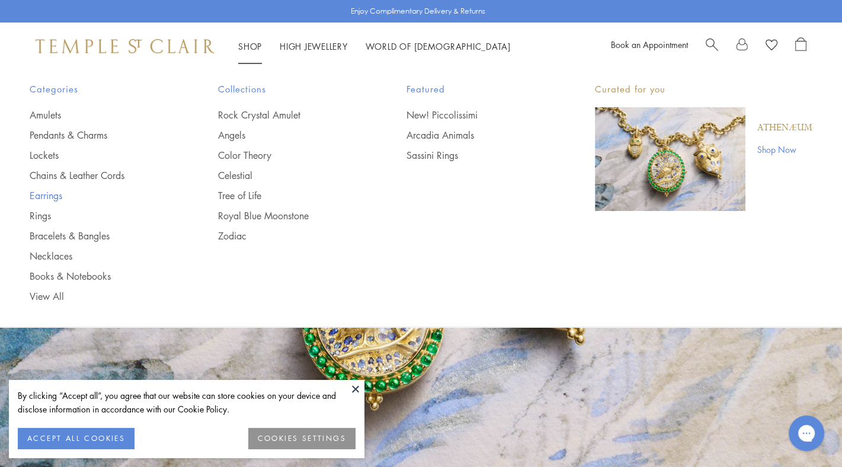
click at [55, 195] on link "Earrings" at bounding box center [100, 195] width 141 height 13
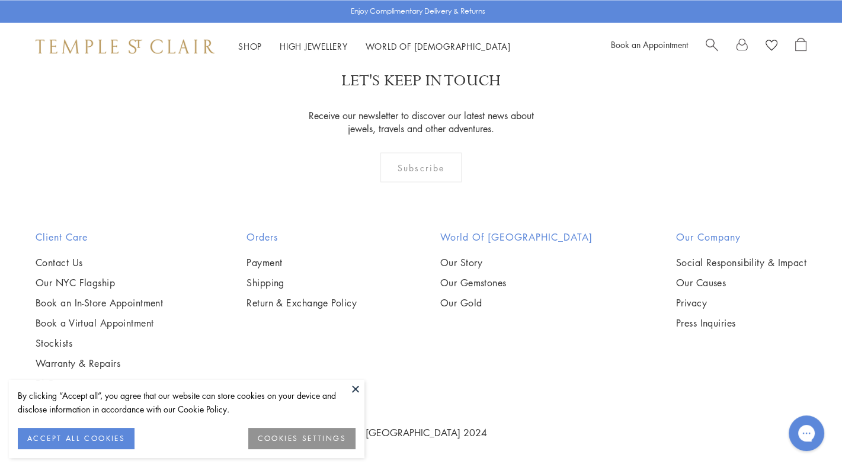
scroll to position [4151, 0]
click at [356, 388] on button at bounding box center [356, 389] width 18 height 18
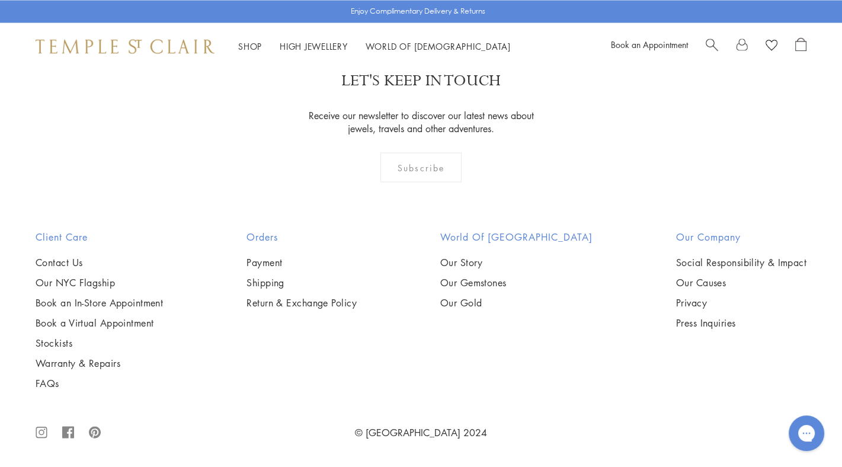
scroll to position [5929, 0]
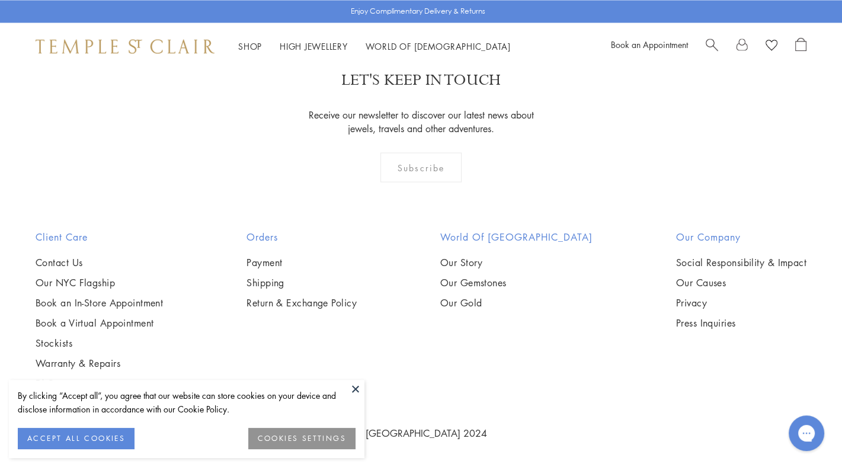
scroll to position [5074, 0]
